Goal: Information Seeking & Learning: Get advice/opinions

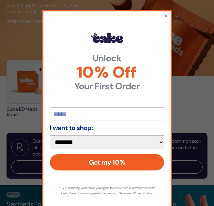
click at [165, 13] on button "×" at bounding box center [166, 15] width 4 height 8
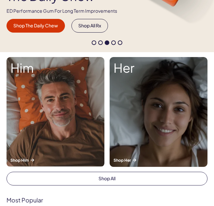
scroll to position [122, 0]
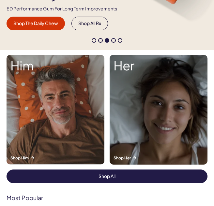
click at [124, 180] on link "Shop All" at bounding box center [107, 176] width 201 height 14
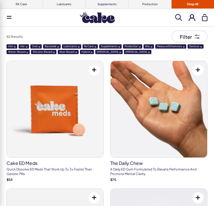
click at [148, 52] on span at bounding box center [149, 52] width 2 height 2
click at [94, 46] on span at bounding box center [95, 47] width 2 height 2
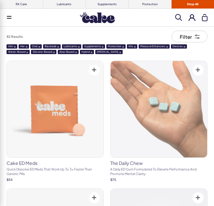
click at [119, 52] on span at bounding box center [120, 52] width 2 height 2
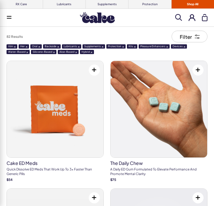
click at [102, 47] on span at bounding box center [103, 47] width 2 height 2
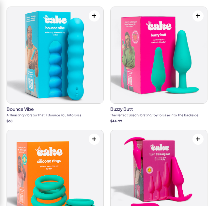
scroll to position [3023, 0]
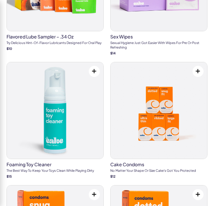
scroll to position [0, 0]
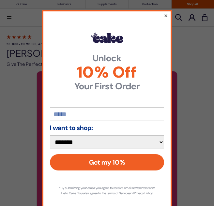
click at [166, 14] on button "×" at bounding box center [166, 15] width 4 height 8
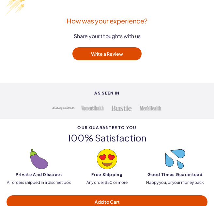
scroll to position [852, 0]
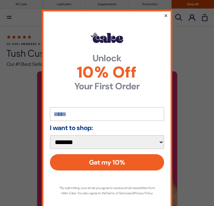
click at [165, 15] on button "×" at bounding box center [166, 15] width 4 height 8
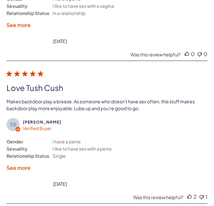
scroll to position [1102, 0]
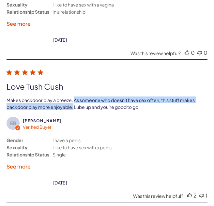
drag, startPoint x: 75, startPoint y: 84, endPoint x: 73, endPoint y: 88, distance: 4.1
click at [73, 97] on div "Makes backdoor play a breeze. As someone who doesn't have sex often, this stuff…" at bounding box center [101, 103] width 189 height 13
drag, startPoint x: 73, startPoint y: 88, endPoint x: 69, endPoint y: 83, distance: 6.2
click at [69, 97] on div "Makes backdoor play a breeze. As someone who doesn't have sex often, this stuff…" at bounding box center [101, 103] width 189 height 13
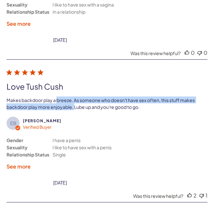
click at [69, 97] on div "Makes backdoor play a breeze. As someone who doesn't have sex often, this stuff…" at bounding box center [101, 103] width 189 height 13
drag, startPoint x: 69, startPoint y: 83, endPoint x: 143, endPoint y: 91, distance: 74.3
click at [143, 96] on div "Makes backdoor play a breeze. As someone who doesn't have sex often, this stuff…" at bounding box center [104, 103] width 194 height 14
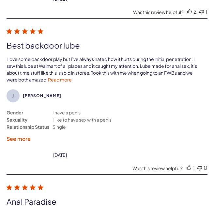
scroll to position [1295, 0]
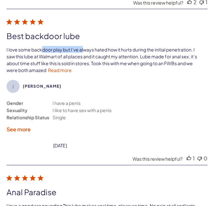
drag, startPoint x: 41, startPoint y: 33, endPoint x: 83, endPoint y: 30, distance: 42.2
click at [83, 47] on div "I love some backdoor play but I’ve always hated how it hurts during the initial…" at bounding box center [102, 60] width 191 height 26
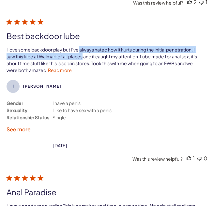
drag, startPoint x: 83, startPoint y: 30, endPoint x: 81, endPoint y: 36, distance: 6.0
click at [81, 47] on div "I love some backdoor play but I’ve always hated how it hurts during the initial…" at bounding box center [102, 60] width 191 height 26
click at [147, 47] on div "I love some backdoor play but I’ve always hated how it hurts during the initial…" at bounding box center [102, 60] width 191 height 26
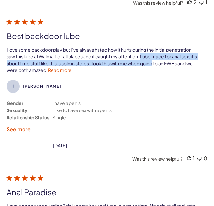
drag, startPoint x: 147, startPoint y: 40, endPoint x: 144, endPoint y: 44, distance: 5.3
click at [144, 47] on div "I love some backdoor play but I’ve always hated how it hurts during the initial…" at bounding box center [102, 60] width 191 height 26
drag, startPoint x: 144, startPoint y: 44, endPoint x: 139, endPoint y: 39, distance: 6.5
click at [139, 47] on div "I love some backdoor play but I’ve always hated how it hurts during the initial…" at bounding box center [102, 60] width 191 height 26
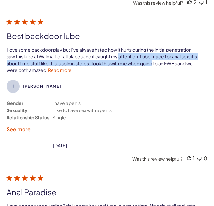
click at [139, 47] on div "I love some backdoor play but I’ve always hated how it hurts during the initial…" at bounding box center [102, 60] width 191 height 26
drag, startPoint x: 139, startPoint y: 39, endPoint x: 136, endPoint y: 48, distance: 9.0
click at [136, 48] on div "I love some backdoor play but I’ve always hated how it hurts during the initial…" at bounding box center [102, 60] width 191 height 26
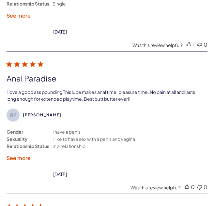
scroll to position [1409, 0]
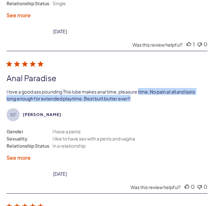
drag, startPoint x: 140, startPoint y: 76, endPoint x: 138, endPoint y: 80, distance: 5.0
click at [138, 88] on div "I love a good ass pounding This lube makes anal time, pleasure time. No pain at…" at bounding box center [104, 95] width 194 height 14
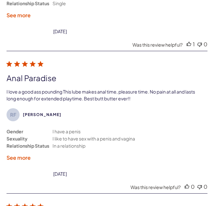
drag, startPoint x: 138, startPoint y: 80, endPoint x: 135, endPoint y: 74, distance: 6.7
click at [135, 88] on div "I love a good ass pounding This lube makes anal time, pleasure time. No pain at…" at bounding box center [104, 95] width 194 height 14
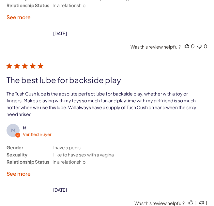
scroll to position [1552, 0]
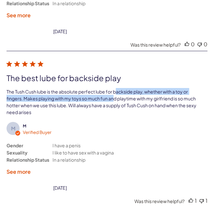
drag, startPoint x: 118, startPoint y: 74, endPoint x: 114, endPoint y: 80, distance: 7.7
click at [114, 89] on div "The Tush Cush lube is the absolute perfect lube for backside play, whether with…" at bounding box center [102, 102] width 190 height 26
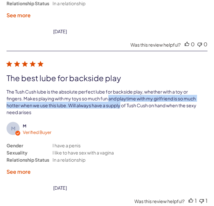
drag, startPoint x: 114, startPoint y: 80, endPoint x: 109, endPoint y: 88, distance: 9.7
click at [109, 89] on div "The Tush Cush lube is the absolute perfect lube for backside play, whether with…" at bounding box center [102, 102] width 190 height 26
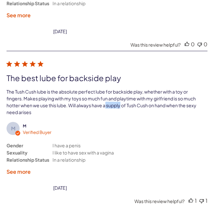
drag, startPoint x: 109, startPoint y: 88, endPoint x: 106, endPoint y: 85, distance: 3.7
click at [106, 89] on div "The Tush Cush lube is the absolute perfect lube for backside play, whether with…" at bounding box center [102, 102] width 190 height 26
click at [109, 97] on div "The Tush Cush lube is the absolute perfect lube for backside play, whether with…" at bounding box center [104, 101] width 194 height 27
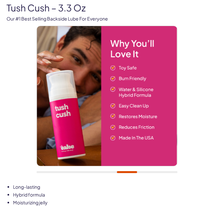
scroll to position [48, 0]
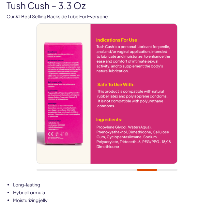
click at [71, 63] on img at bounding box center [107, 94] width 140 height 140
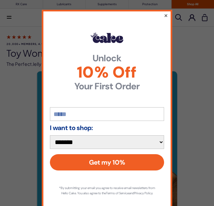
click at [166, 15] on button "×" at bounding box center [166, 15] width 4 height 8
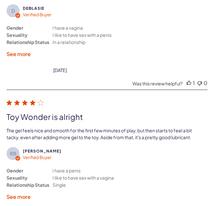
scroll to position [1499, 0]
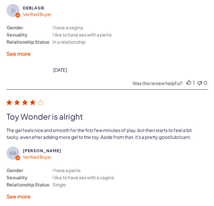
drag, startPoint x: 54, startPoint y: 112, endPoint x: 166, endPoint y: 114, distance: 111.4
click at [166, 127] on div "The gel feels nice and smooth for the first few minutes of play, but then start…" at bounding box center [100, 133] width 186 height 13
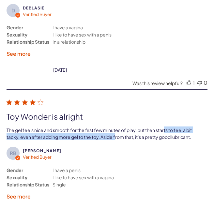
drag, startPoint x: 166, startPoint y: 114, endPoint x: 116, endPoint y: 120, distance: 49.9
click at [116, 127] on div "The gel feels nice and smooth for the first few minutes of play, but then start…" at bounding box center [100, 133] width 186 height 13
drag, startPoint x: 116, startPoint y: 120, endPoint x: 111, endPoint y: 112, distance: 9.4
click at [111, 127] on div "The gel feels nice and smooth for the first few minutes of play, but then start…" at bounding box center [100, 133] width 186 height 13
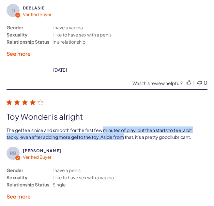
click at [111, 127] on div "The gel feels nice and smooth for the first few minutes of play, but then start…" at bounding box center [100, 133] width 186 height 13
drag, startPoint x: 111, startPoint y: 112, endPoint x: 161, endPoint y: 122, distance: 51.3
click at [161, 122] on div "RB Robert B. Verified Buyer Gender Sexuality Relationship Status I have a penis…" at bounding box center [107, 156] width 201 height 118
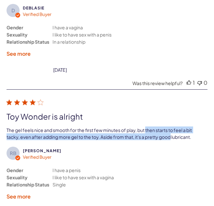
drag, startPoint x: 161, startPoint y: 122, endPoint x: 154, endPoint y: 108, distance: 15.7
click at [154, 108] on div "RB Robert B. Verified Buyer Gender Sexuality Relationship Status I have a penis…" at bounding box center [107, 156] width 201 height 118
click at [154, 126] on div "The gel feels nice and smooth for the first few minutes of play, but then start…" at bounding box center [100, 133] width 186 height 14
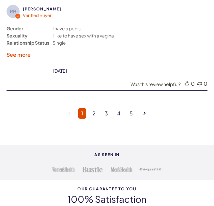
scroll to position [0, 1]
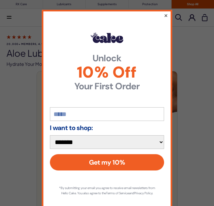
click at [165, 16] on button "×" at bounding box center [166, 15] width 4 height 8
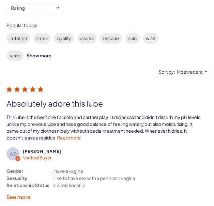
scroll to position [960, 0]
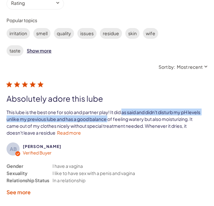
drag, startPoint x: 124, startPoint y: 96, endPoint x: 123, endPoint y: 102, distance: 5.8
click at [123, 109] on div "This lube is the best one for solo and partner play! It did as said and didn't …" at bounding box center [104, 122] width 194 height 26
drag, startPoint x: 123, startPoint y: 102, endPoint x: 112, endPoint y: 94, distance: 12.8
click at [112, 109] on div "This lube is the best one for solo and partner play! It did as said and didn't …" at bounding box center [104, 122] width 194 height 26
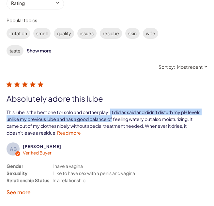
click at [112, 109] on div "This lube is the best one for solo and partner play! It did as said and didn't …" at bounding box center [104, 122] width 194 height 26
drag, startPoint x: 112, startPoint y: 94, endPoint x: 111, endPoint y: 100, distance: 6.3
click at [111, 109] on div "This lube is the best one for solo and partner play! It did as said and didn't …" at bounding box center [104, 122] width 194 height 26
drag, startPoint x: 111, startPoint y: 100, endPoint x: 102, endPoint y: 95, distance: 11.0
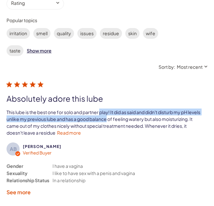
click at [102, 109] on div "This lube is the best one for solo and partner play! It did as said and didn't …" at bounding box center [104, 122] width 194 height 26
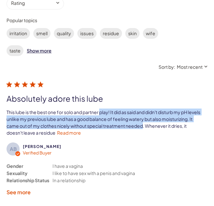
drag, startPoint x: 102, startPoint y: 95, endPoint x: 168, endPoint y: 107, distance: 66.9
click at [168, 109] on div "This lube is the best one for solo and partner play! It did as said and didn't …" at bounding box center [104, 122] width 194 height 26
drag, startPoint x: 168, startPoint y: 107, endPoint x: 151, endPoint y: 94, distance: 21.1
click at [151, 109] on div "This lube is the best one for solo and partner play! It did as said and didn't …" at bounding box center [104, 122] width 194 height 26
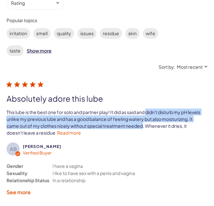
click at [151, 109] on div "This lube is the best one for solo and partner play! It did as said and didn't …" at bounding box center [104, 122] width 194 height 26
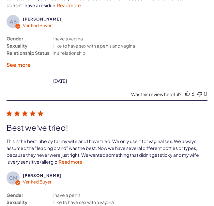
scroll to position [1090, 0]
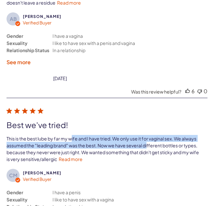
drag, startPoint x: 71, startPoint y: 122, endPoint x: 147, endPoint y: 130, distance: 76.4
click at [147, 136] on div "This is the best lube by far my wife and I have tried. We only use it for vagin…" at bounding box center [103, 149] width 193 height 26
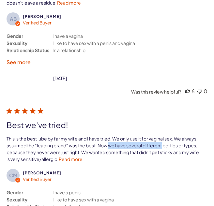
drag, startPoint x: 147, startPoint y: 130, endPoint x: 110, endPoint y: 128, distance: 37.2
click at [110, 136] on div "This is the best lube by far my wife and I have tried. We only use it for vagin…" at bounding box center [103, 149] width 193 height 26
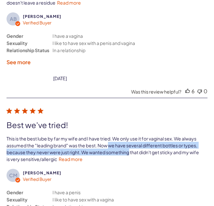
drag, startPoint x: 110, startPoint y: 128, endPoint x: 109, endPoint y: 134, distance: 5.8
click at [109, 136] on div "This is the best lube by far my wife and I have tried. We only use it for vagin…" at bounding box center [103, 149] width 193 height 26
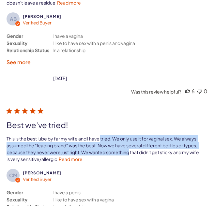
drag, startPoint x: 109, startPoint y: 134, endPoint x: 102, endPoint y: 121, distance: 14.4
click at [102, 136] on div "This is the best lube by far my wife and I have tried. We only use it for vagin…" at bounding box center [103, 149] width 193 height 26
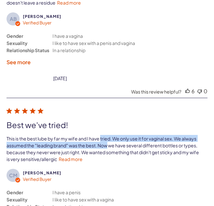
drag, startPoint x: 102, startPoint y: 121, endPoint x: 103, endPoint y: 128, distance: 7.0
click at [103, 136] on div "This is the best lube by far my wife and I have tried. We only use it for vagin…" at bounding box center [103, 149] width 193 height 26
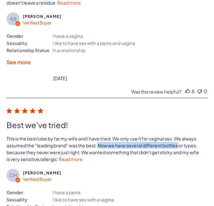
drag, startPoint x: 103, startPoint y: 128, endPoint x: 179, endPoint y: 126, distance: 76.3
click at [179, 136] on div "This is the best lube by far my wife and I have tried. We only use it for vagin…" at bounding box center [103, 149] width 193 height 26
drag, startPoint x: 179, startPoint y: 126, endPoint x: 170, endPoint y: 126, distance: 9.4
click at [170, 136] on div "This is the best lube by far my wife and I have tried. We only use it for vagin…" at bounding box center [103, 149] width 193 height 26
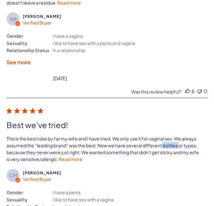
click at [170, 136] on div "This is the best lube by far my wife and I have tried. We only use it for vagin…" at bounding box center [103, 149] width 193 height 26
drag, startPoint x: 170, startPoint y: 126, endPoint x: 115, endPoint y: 124, distance: 55.1
click at [115, 136] on div "This is the best lube by far my wife and I have tried. We only use it for vagin…" at bounding box center [103, 149] width 193 height 26
drag, startPoint x: 115, startPoint y: 124, endPoint x: 152, endPoint y: 126, distance: 37.8
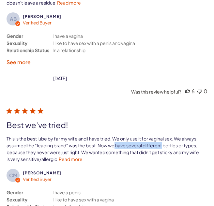
click at [152, 136] on div "This is the best lube by far my wife and I have tried. We only use it for vagin…" at bounding box center [103, 149] width 193 height 26
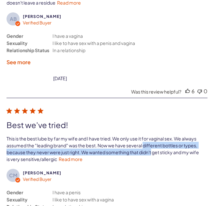
drag, startPoint x: 152, startPoint y: 126, endPoint x: 149, endPoint y: 131, distance: 6.1
click at [149, 136] on div "This is the best lube by far my wife and I have tried. We only use it for vagin…" at bounding box center [103, 149] width 193 height 26
click at [146, 136] on div "This is the best lube by far my wife and I have tried. We only use it for vagin…" at bounding box center [103, 149] width 193 height 26
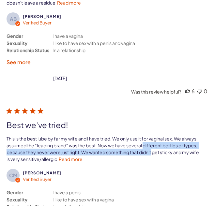
drag, startPoint x: 146, startPoint y: 129, endPoint x: 144, endPoint y: 133, distance: 4.2
click at [144, 136] on div "This is the best lube by far my wife and I have tried. We only use it for vagin…" at bounding box center [103, 149] width 193 height 26
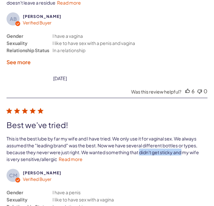
drag, startPoint x: 144, startPoint y: 133, endPoint x: 176, endPoint y: 134, distance: 32.0
click at [176, 136] on div "This is the best lube by far my wife and I have tried. We only use it for vagin…" at bounding box center [103, 149] width 193 height 26
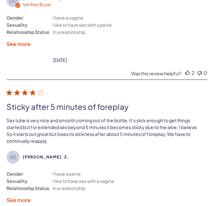
scroll to position [1408, 0]
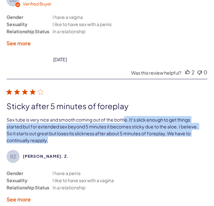
drag, startPoint x: 127, startPoint y: 103, endPoint x: 113, endPoint y: 125, distance: 26.2
click at [113, 125] on div "RZ Rob. Z. Gender Sexuality Relationship Status I have a penis I like to have s…" at bounding box center [107, 152] width 201 height 131
drag, startPoint x: 113, startPoint y: 125, endPoint x: 133, endPoint y: 103, distance: 29.5
click at [133, 103] on div "RZ Rob. Z. Gender Sexuality Relationship Status I have a penis I like to have s…" at bounding box center [107, 152] width 201 height 131
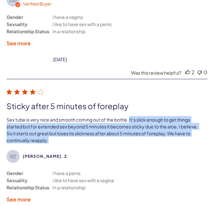
click at [133, 117] on div "Sex tube is very nice and smooth coming out of the bottle. It’s slick enough to…" at bounding box center [103, 130] width 192 height 26
drag, startPoint x: 133, startPoint y: 103, endPoint x: 123, endPoint y: 119, distance: 18.2
click at [123, 119] on div "Sex tube is very nice and smooth coming out of the bottle. It’s slick enough to…" at bounding box center [104, 129] width 194 height 27
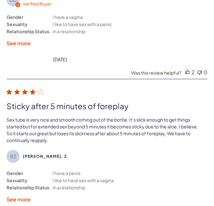
drag, startPoint x: 123, startPoint y: 119, endPoint x: 105, endPoint y: 105, distance: 22.9
click at [105, 116] on div "Sex tube is very nice and smooth coming out of the bottle. It’s slick enough to…" at bounding box center [104, 129] width 194 height 27
click at [105, 117] on div "Sex tube is very nice and smooth coming out of the bottle. It’s slick enough to…" at bounding box center [103, 130] width 192 height 26
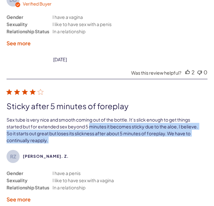
drag, startPoint x: 105, startPoint y: 105, endPoint x: 100, endPoint y: 121, distance: 16.5
click at [100, 121] on div "Sex tube is very nice and smooth coming out of the bottle. It’s slick enough to…" at bounding box center [104, 129] width 194 height 27
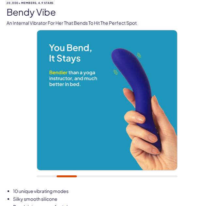
scroll to position [42, 0]
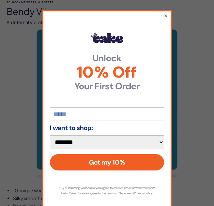
click at [166, 14] on button "×" at bounding box center [166, 15] width 4 height 8
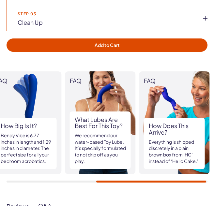
scroll to position [539, 0]
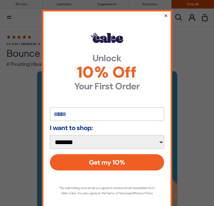
click at [166, 16] on button "×" at bounding box center [166, 15] width 4 height 8
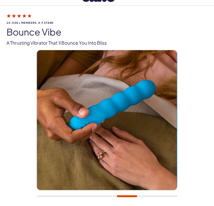
scroll to position [23, 0]
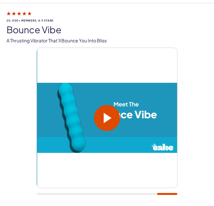
click at [112, 123] on span at bounding box center [107, 118] width 26 height 26
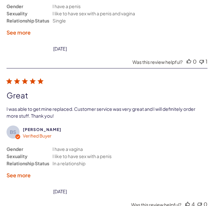
scroll to position [1200, 0]
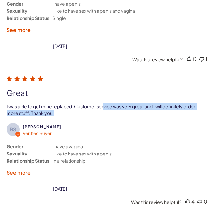
drag, startPoint x: 103, startPoint y: 87, endPoint x: 98, endPoint y: 96, distance: 10.7
click at [98, 103] on div "I was able to get mine replaced. Customer service was very great and I will def…" at bounding box center [104, 110] width 194 height 14
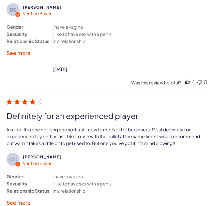
scroll to position [1322, 0]
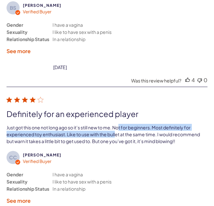
drag, startPoint x: 122, startPoint y: 109, endPoint x: 117, endPoint y: 117, distance: 10.1
click at [117, 124] on div "Just got this one not long ago so it’s still new to me. Not for beginners. Most…" at bounding box center [104, 134] width 194 height 20
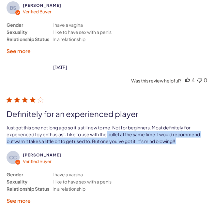
drag, startPoint x: 117, startPoint y: 117, endPoint x: 113, endPoint y: 132, distance: 14.7
click at [113, 132] on div "Just got this one not long ago so it’s still new to me. Not for beginners. Most…" at bounding box center [104, 134] width 194 height 21
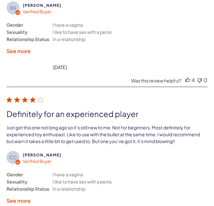
drag, startPoint x: 113, startPoint y: 132, endPoint x: 120, endPoint y: 112, distance: 20.7
click at [120, 124] on div "Just got this one not long ago so it’s still new to me. Not for beginners. Most…" at bounding box center [104, 134] width 194 height 21
click at [120, 124] on div "Just got this one not long ago so it’s still new to me. Not for beginners. Most…" at bounding box center [104, 134] width 194 height 20
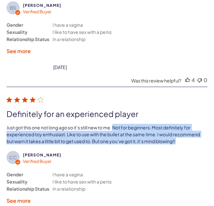
drag, startPoint x: 120, startPoint y: 112, endPoint x: 113, endPoint y: 129, distance: 18.5
click at [113, 129] on div "Just got this one not long ago so it’s still new to me. Not for beginners. Most…" at bounding box center [104, 134] width 194 height 21
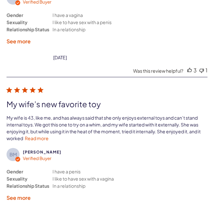
scroll to position [1481, 0]
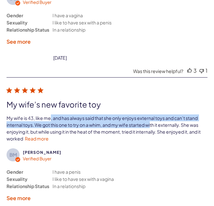
drag, startPoint x: 50, startPoint y: 107, endPoint x: 152, endPoint y: 114, distance: 102.3
click at [152, 115] on div "My wife is 43, like me, and has always said that she only enjoys external toys …" at bounding box center [104, 128] width 195 height 26
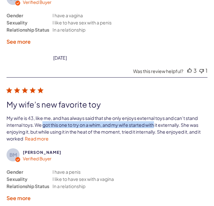
drag, startPoint x: 152, startPoint y: 114, endPoint x: 47, endPoint y: 114, distance: 104.9
click at [47, 115] on div "My wife is 43, like me, and has always said that she only enjoys external toys …" at bounding box center [104, 128] width 195 height 26
drag, startPoint x: 47, startPoint y: 114, endPoint x: 148, endPoint y: 114, distance: 101.0
click at [148, 115] on div "My wife is 43, like me, and has always said that she only enjoys external toys …" at bounding box center [104, 128] width 195 height 26
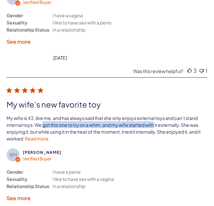
click at [148, 115] on div "My wife is 43, like me, and has always said that she only enjoys external toys …" at bounding box center [104, 128] width 195 height 26
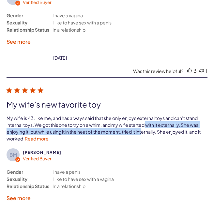
drag, startPoint x: 148, startPoint y: 114, endPoint x: 144, endPoint y: 123, distance: 8.8
click at [144, 123] on div "My wife is 43, like me, and has always said that she only enjoys external toys …" at bounding box center [104, 128] width 195 height 26
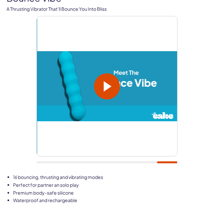
scroll to position [56, 0]
